Goal: Ask a question

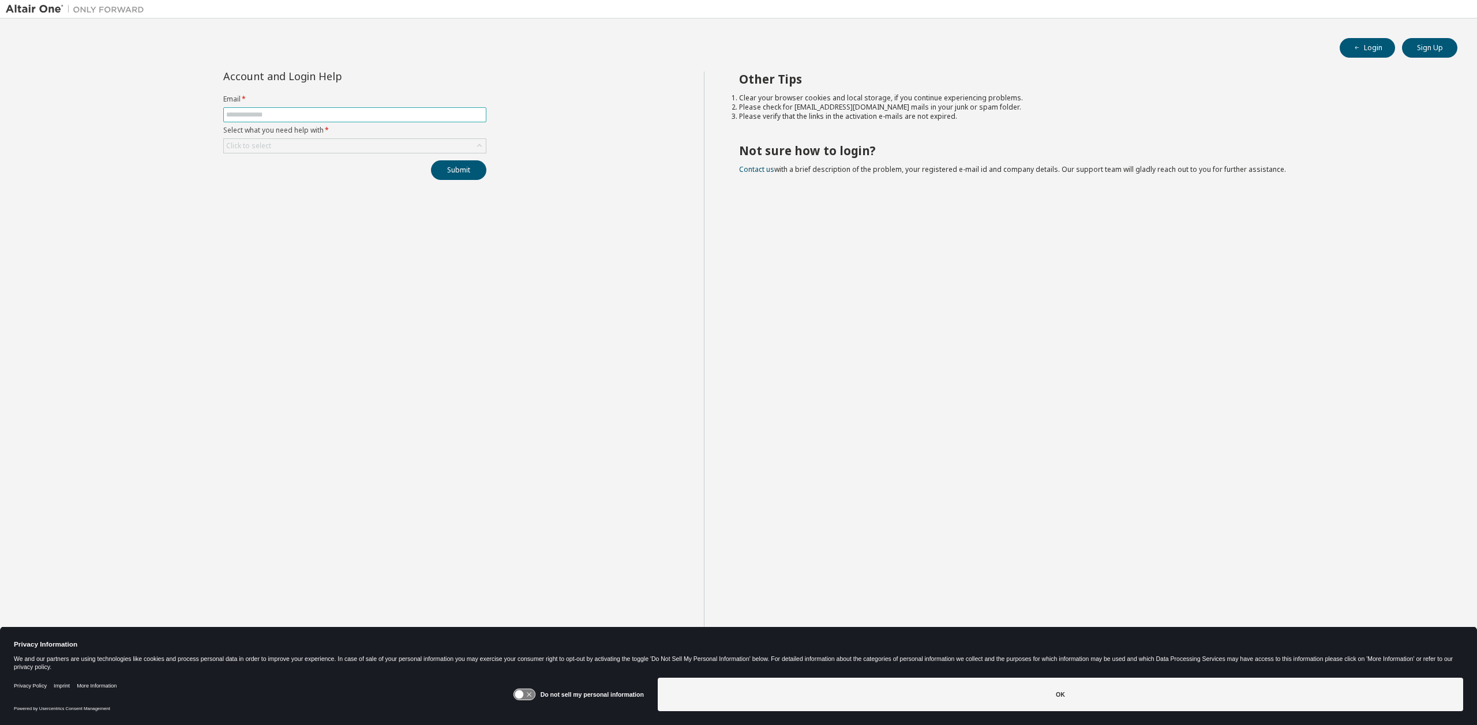
click at [293, 117] on input "text" at bounding box center [354, 114] width 257 height 9
click at [275, 126] on label "Select what you need help with *" at bounding box center [354, 130] width 263 height 9
click at [279, 118] on input "text" at bounding box center [354, 114] width 257 height 9
type input "**********"
click at [481, 146] on icon at bounding box center [479, 145] width 5 height 3
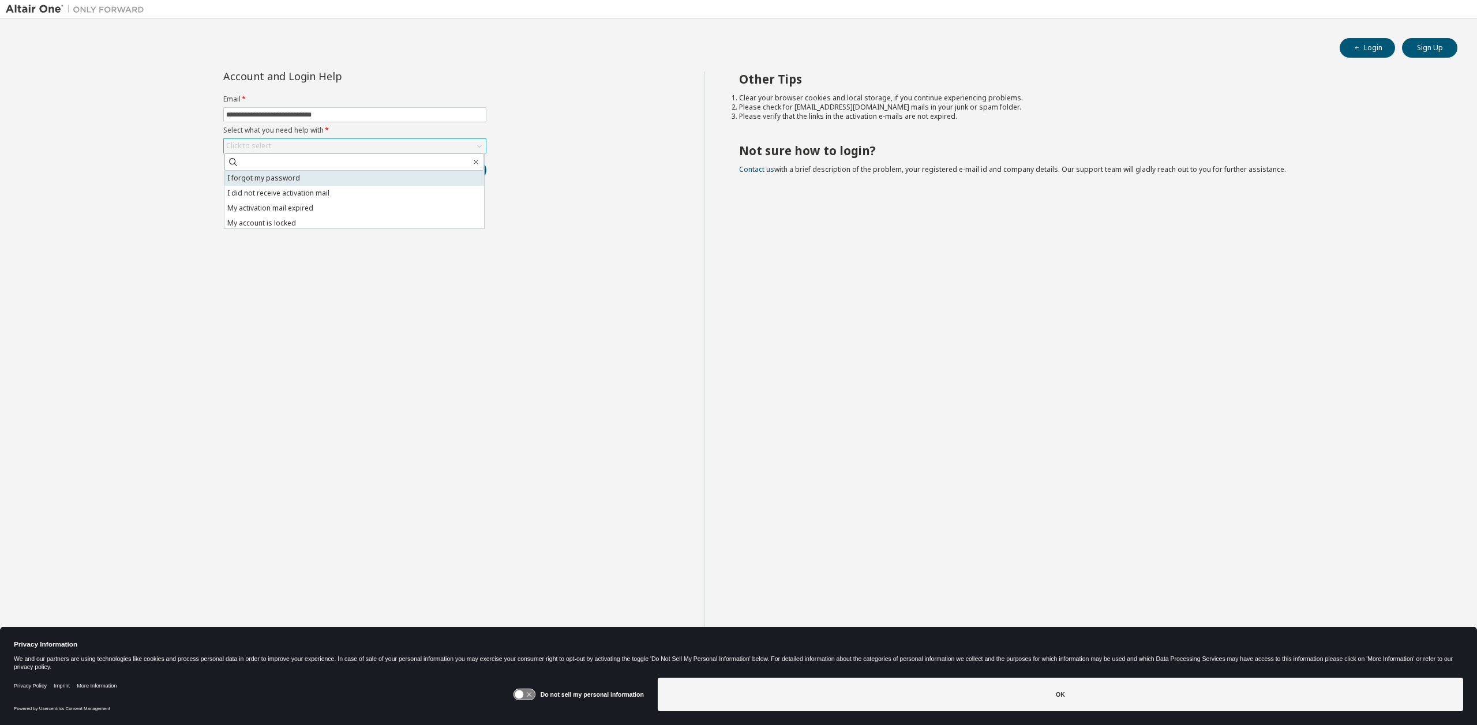
click at [272, 182] on li "I forgot my password" at bounding box center [354, 178] width 260 height 15
click at [460, 170] on button "Submit" at bounding box center [458, 170] width 55 height 20
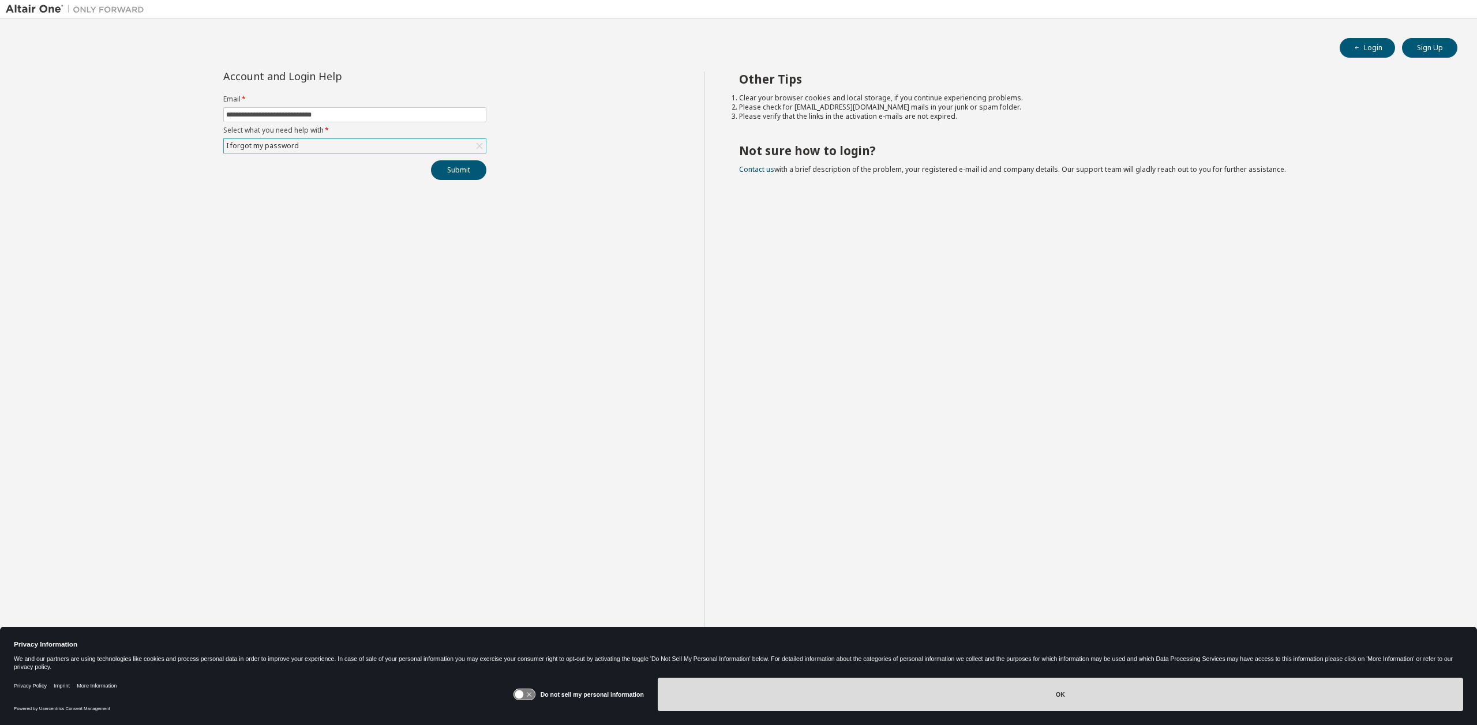
click at [1046, 700] on button "OK" at bounding box center [1061, 694] width 806 height 33
